Goal: Book appointment/travel/reservation

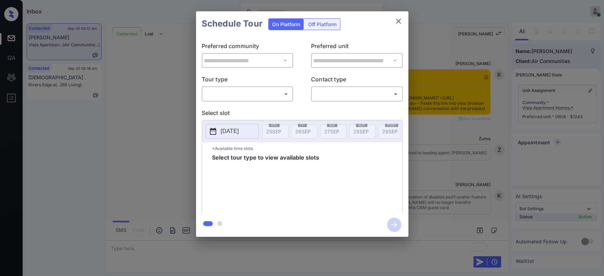
scroll to position [1135, 0]
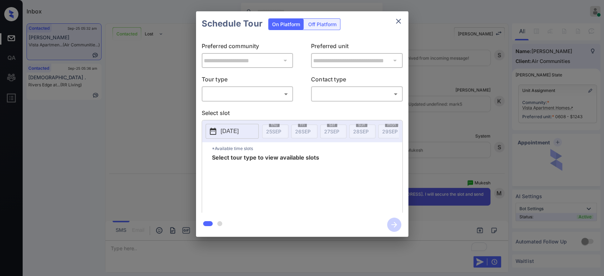
click at [270, 93] on body "Inbox Mukesh Online Set yourself offline Set yourself on break Profile Switch t…" at bounding box center [302, 138] width 604 height 276
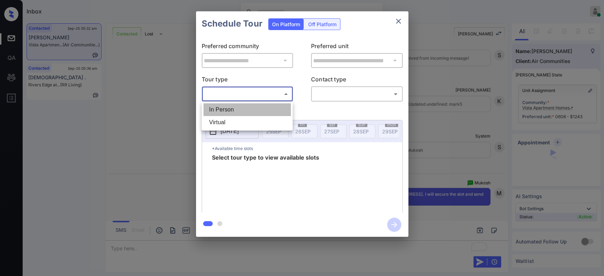
click at [235, 110] on li "In Person" at bounding box center [246, 109] width 87 height 13
type input "********"
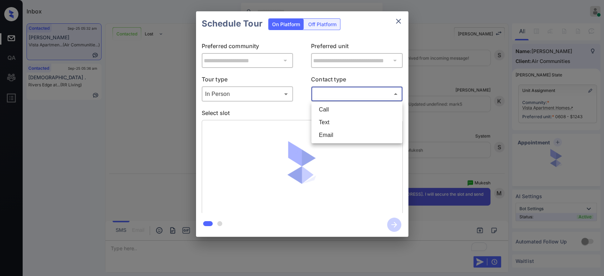
click at [353, 94] on body "Inbox Mukesh Online Set yourself offline Set yourself on break Profile Switch t…" at bounding box center [302, 138] width 604 height 276
click at [335, 121] on li "Text" at bounding box center [356, 122] width 87 height 13
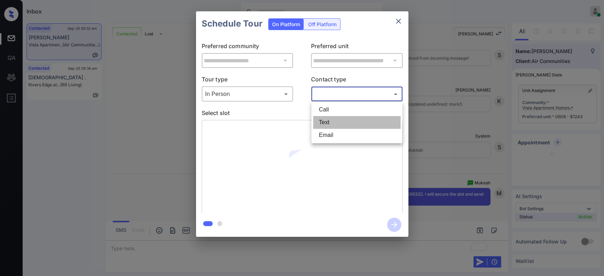
type input "****"
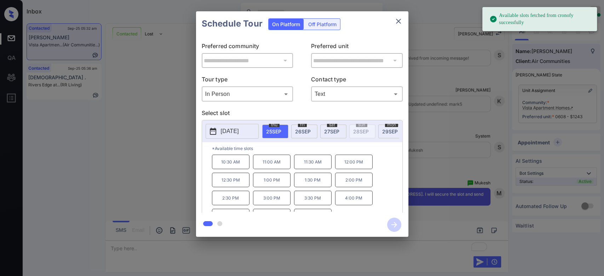
click at [303, 130] on span "[DATE]" at bounding box center [303, 131] width 16 height 6
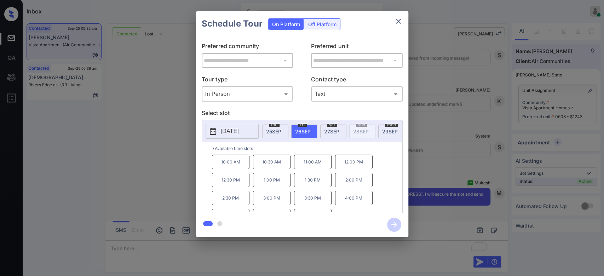
scroll to position [11, 0]
click at [230, 212] on p "4:30 PM" at bounding box center [231, 204] width 38 height 15
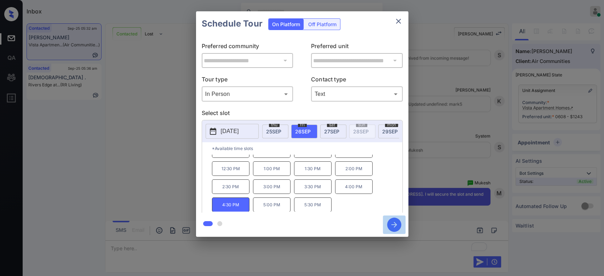
click at [395, 228] on icon "button" at bounding box center [394, 225] width 14 height 14
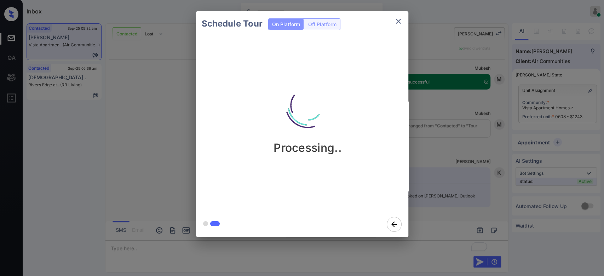
scroll to position [1292, 0]
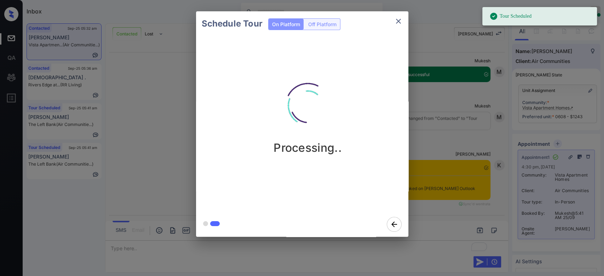
click at [429, 90] on div "Schedule Tour On Platform Off Platform Processing.." at bounding box center [302, 124] width 604 height 248
